Goal: Task Accomplishment & Management: Complete application form

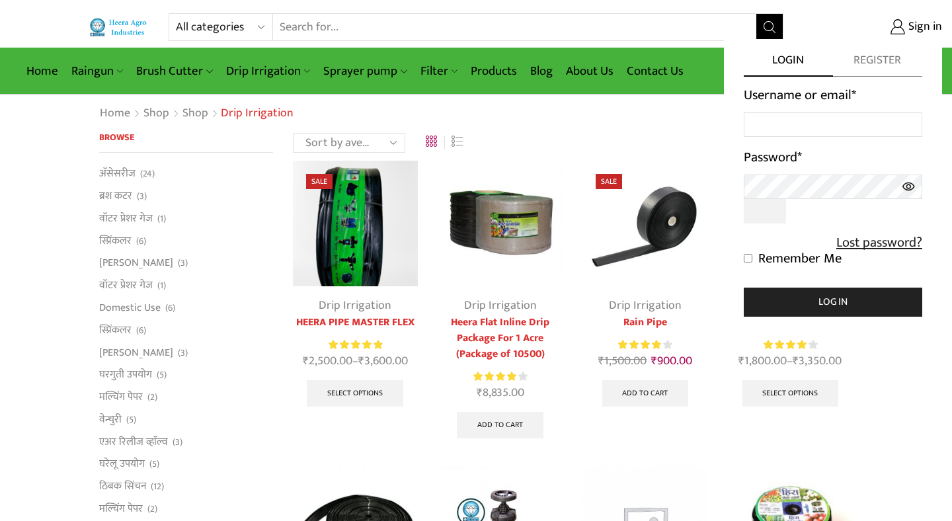
click at [880, 65] on span "Register" at bounding box center [877, 64] width 89 height 24
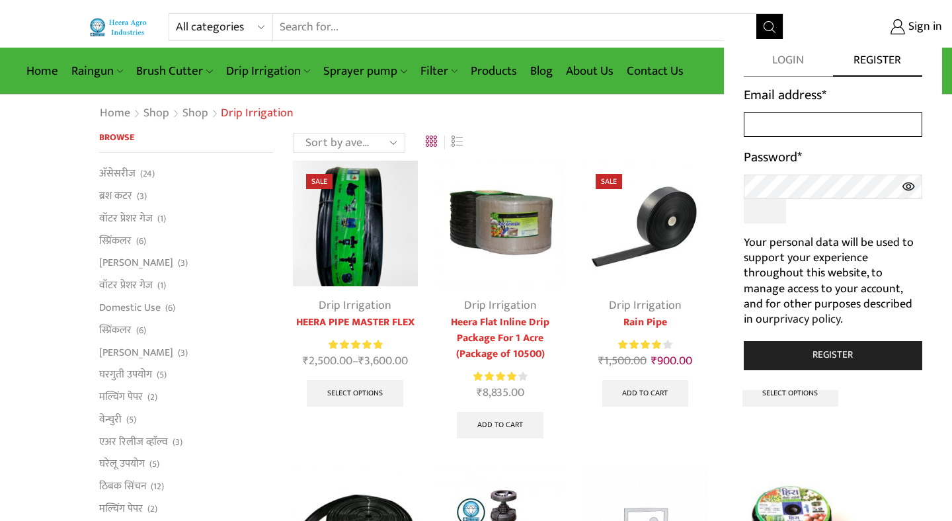
click at [769, 128] on input "Email address *" at bounding box center [832, 124] width 178 height 24
type input "b"
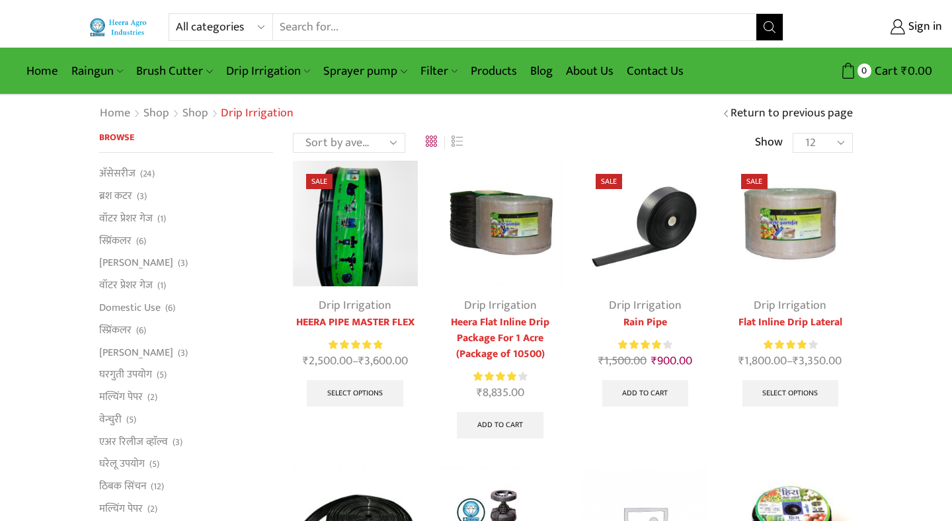
type input "[EMAIL_ADDRESS][DOMAIN_NAME]"
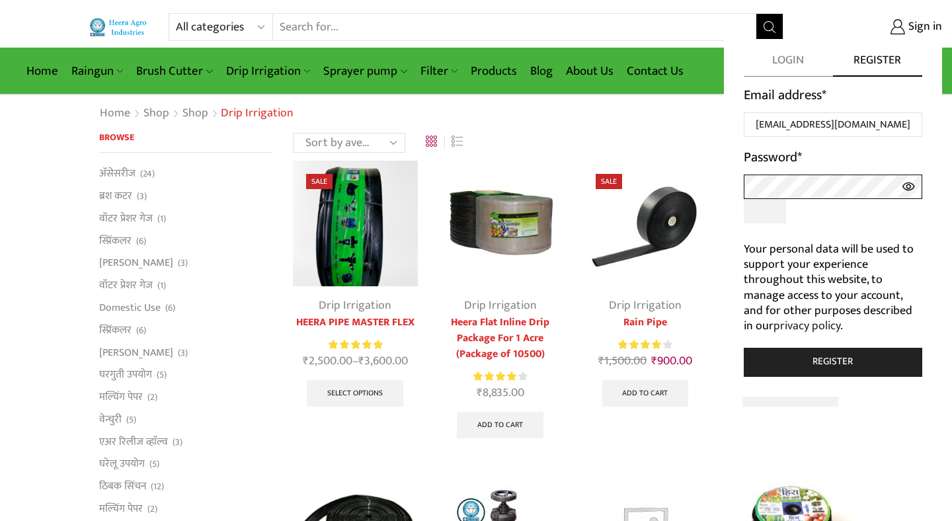
click at [829, 223] on span at bounding box center [832, 202] width 178 height 56
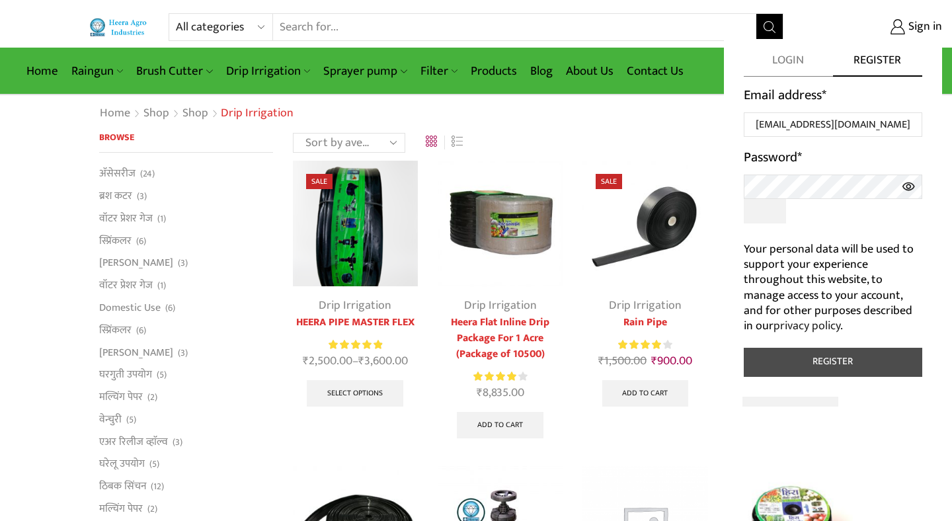
click at [829, 365] on button "Register" at bounding box center [832, 362] width 178 height 29
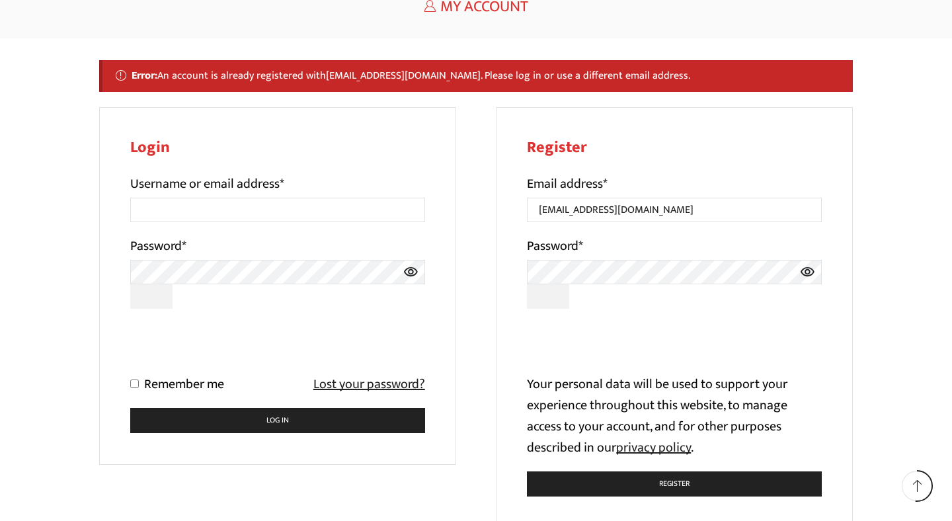
scroll to position [118, 0]
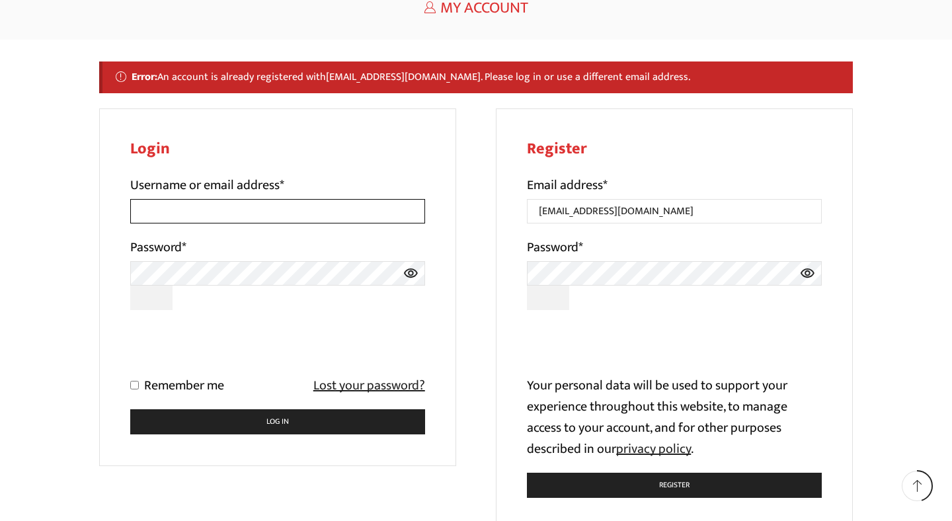
click at [228, 213] on input "Username or email address *" at bounding box center [277, 211] width 295 height 24
type input "[EMAIL_ADDRESS][DOMAIN_NAME]"
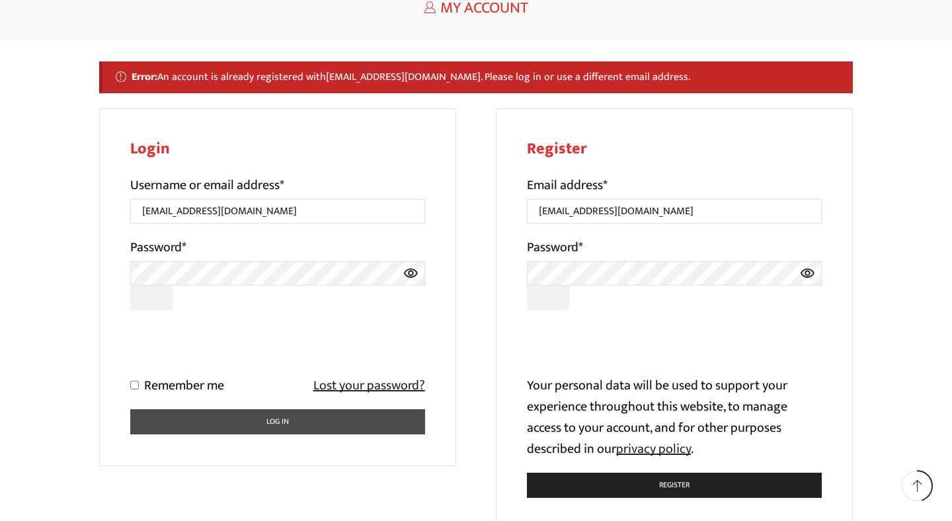
click at [265, 425] on button "Log in" at bounding box center [277, 422] width 295 height 26
